Goal: Information Seeking & Learning: Check status

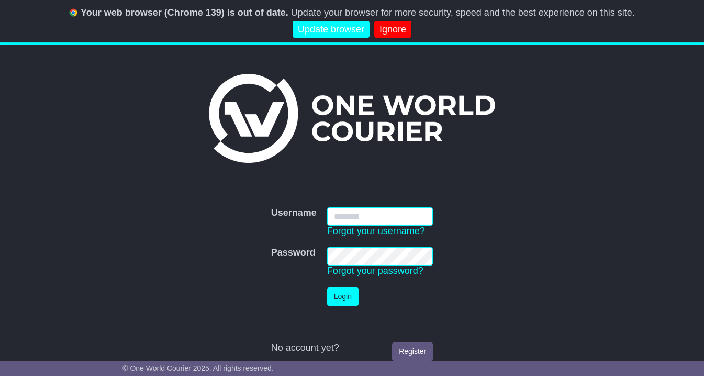
type input "**********"
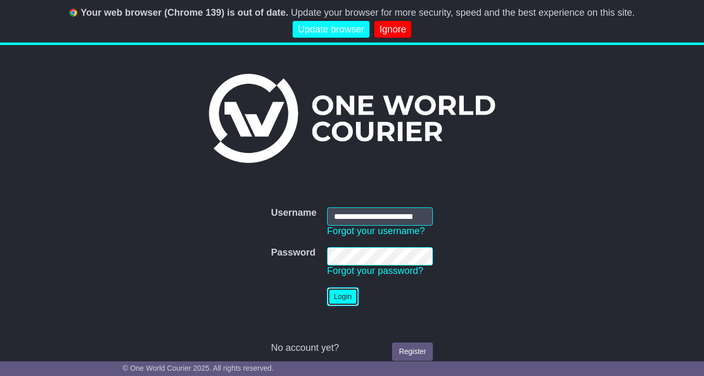
click at [350, 293] on button "Login" at bounding box center [342, 296] width 31 height 18
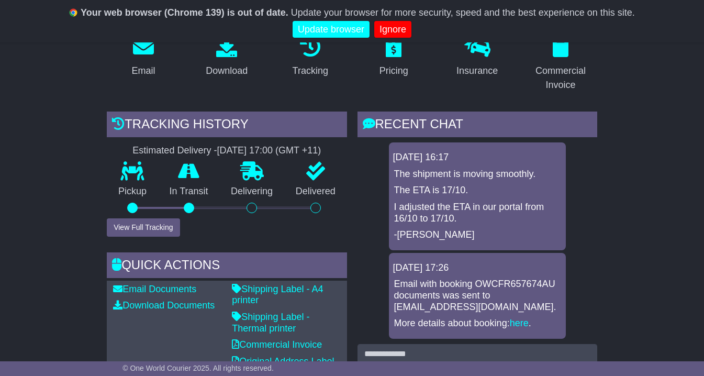
scroll to position [199, 0]
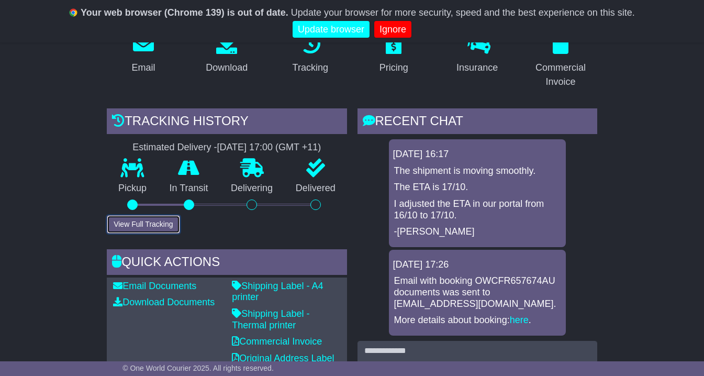
click at [131, 233] on button "View Full Tracking" at bounding box center [143, 224] width 73 height 18
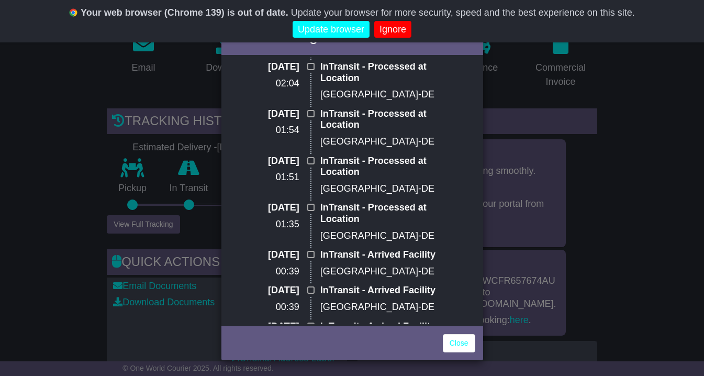
scroll to position [310, 0]
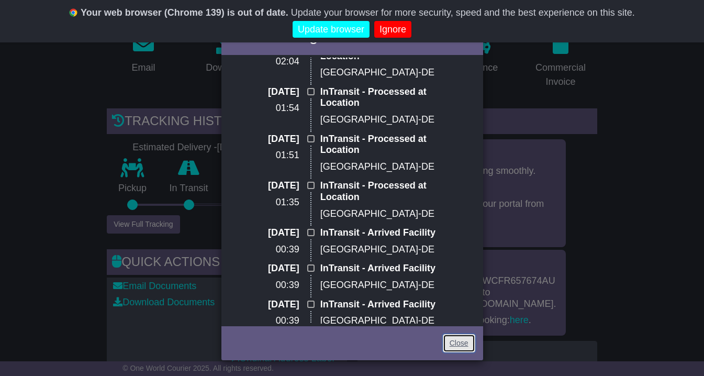
click at [455, 339] on link "Close" at bounding box center [459, 343] width 32 height 18
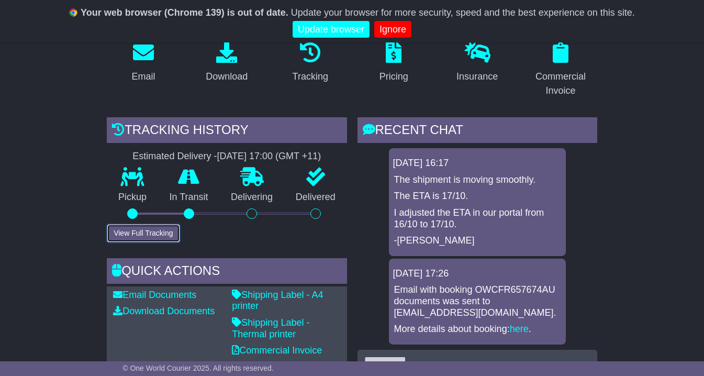
scroll to position [201, 0]
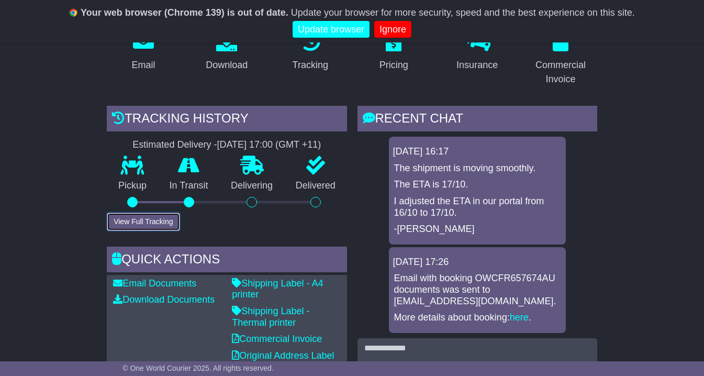
click at [151, 231] on button "View Full Tracking" at bounding box center [143, 221] width 73 height 18
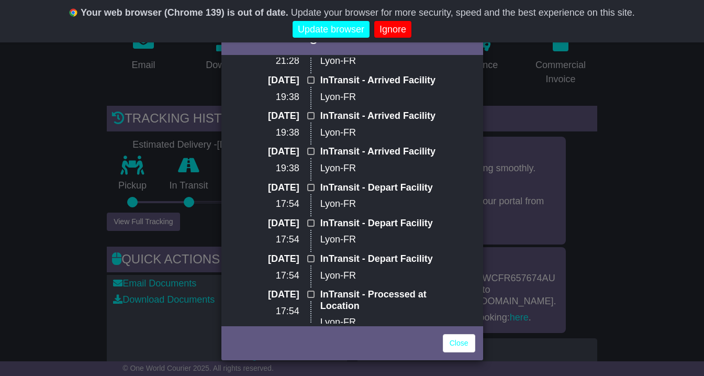
scroll to position [997, 0]
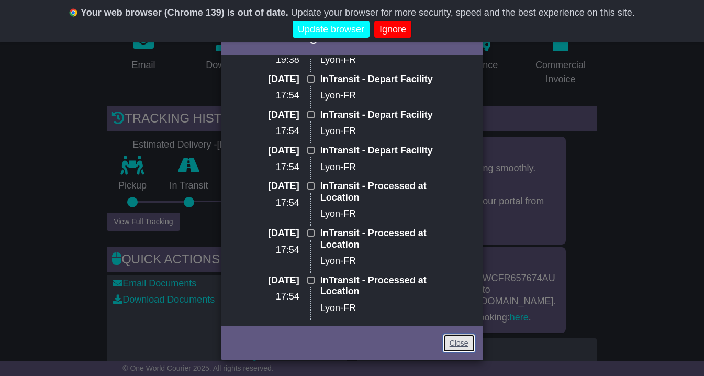
click at [453, 342] on link "Close" at bounding box center [459, 343] width 32 height 18
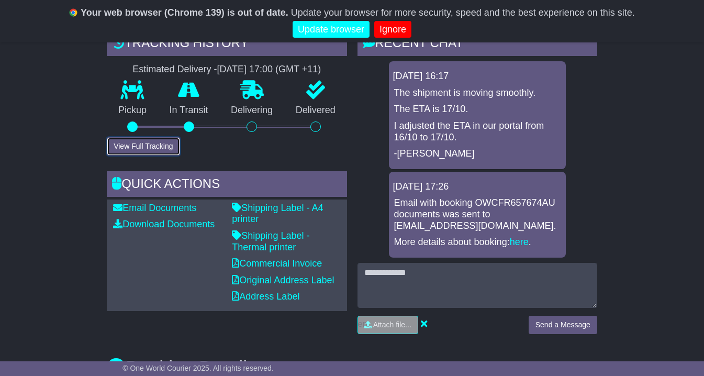
scroll to position [278, 0]
